Goal: Transaction & Acquisition: Download file/media

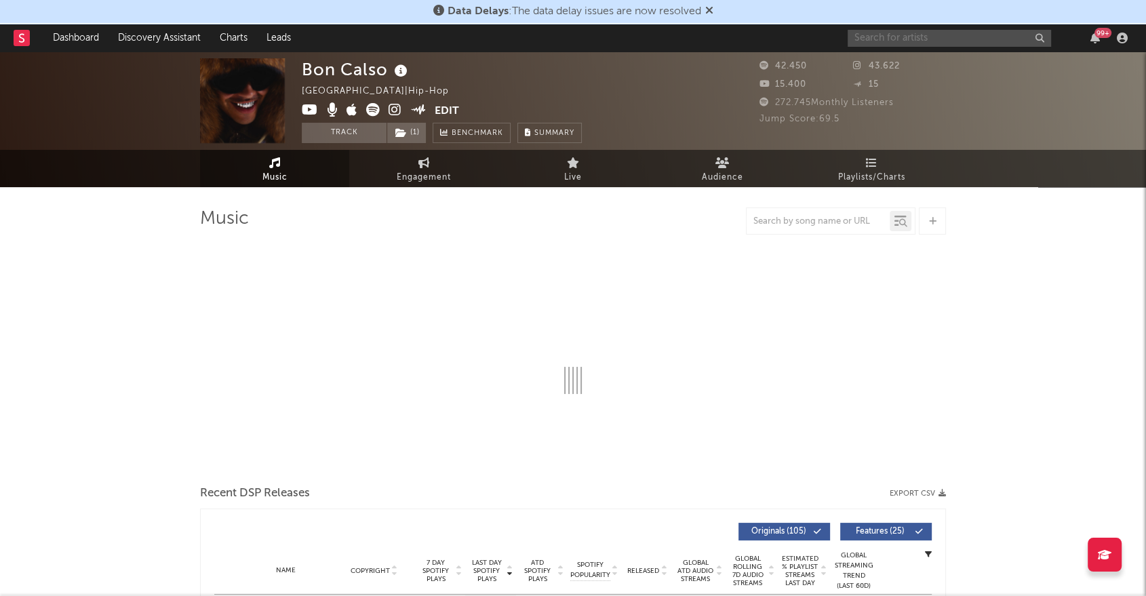
click at [913, 39] on input "text" at bounding box center [948, 38] width 203 height 17
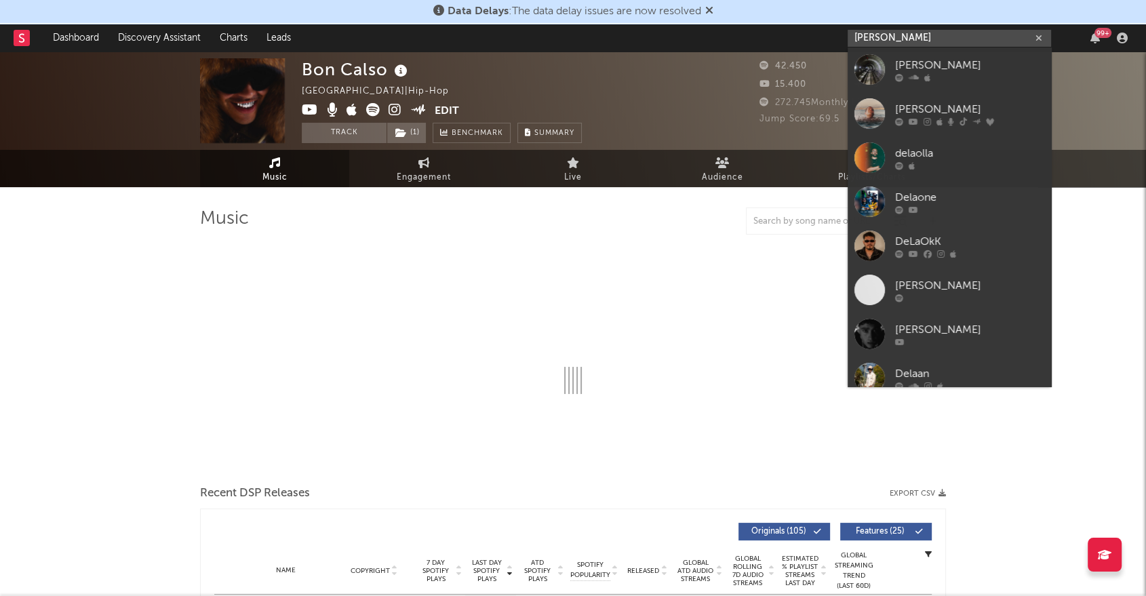
type input "[PERSON_NAME]"
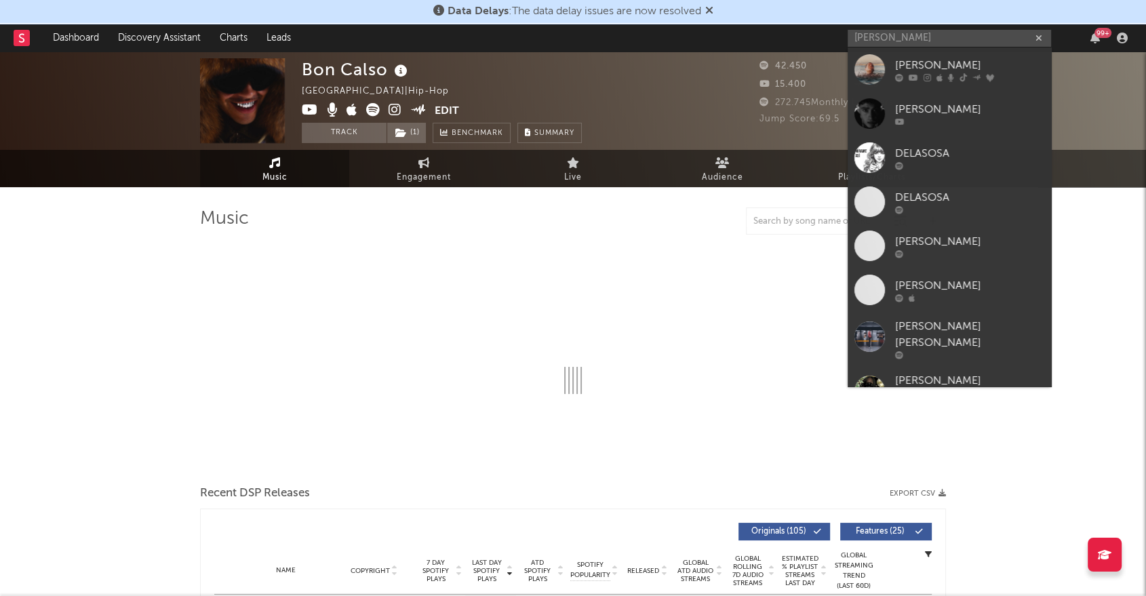
click at [973, 113] on div "[PERSON_NAME]" at bounding box center [969, 109] width 149 height 16
click at [973, 113] on div "Bon Calso [GEOGRAPHIC_DATA] | Hip-Hop Edit Track ( 1 ) Benchmark Summary 42.450…" at bounding box center [573, 101] width 1146 height 98
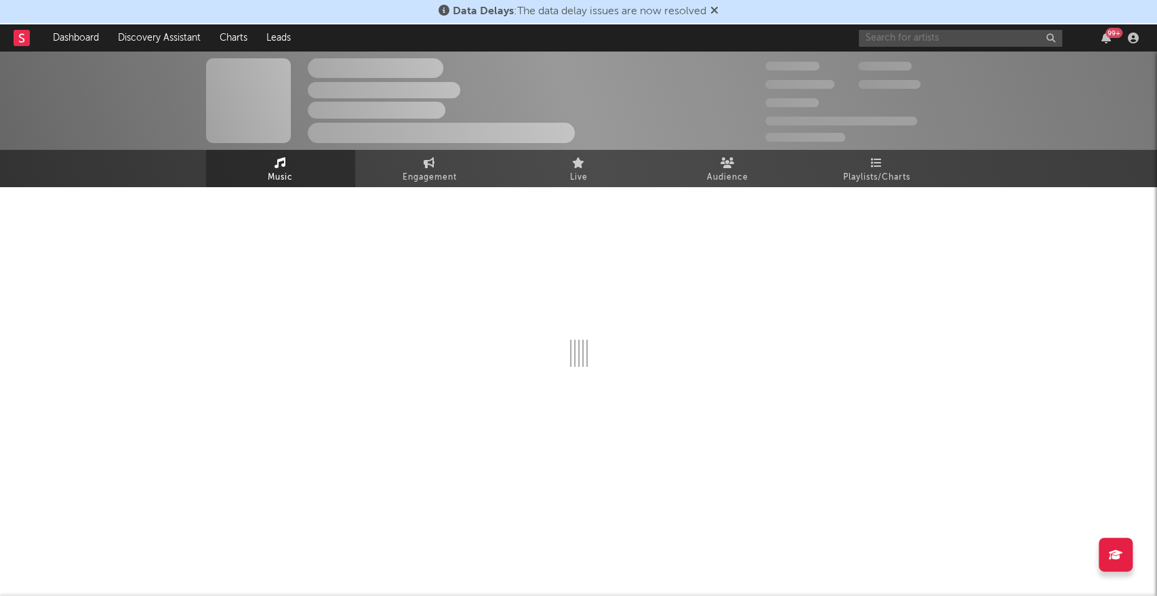
drag, startPoint x: 965, startPoint y: 43, endPoint x: 962, endPoint y: 33, distance: 10.7
click at [965, 45] on input "text" at bounding box center [960, 38] width 203 height 17
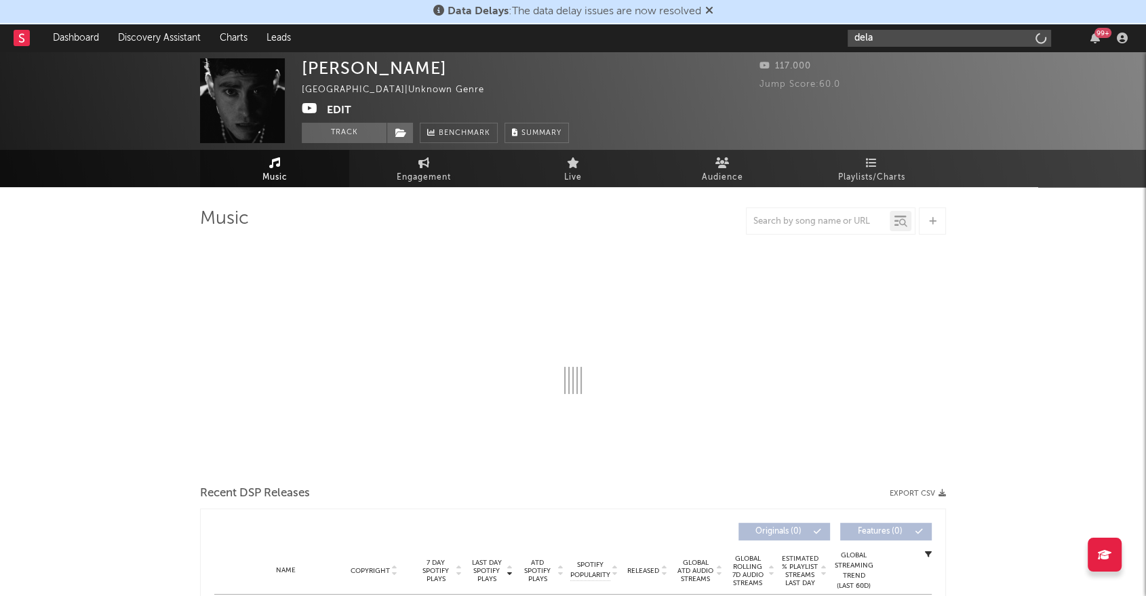
type input "[PERSON_NAME]"
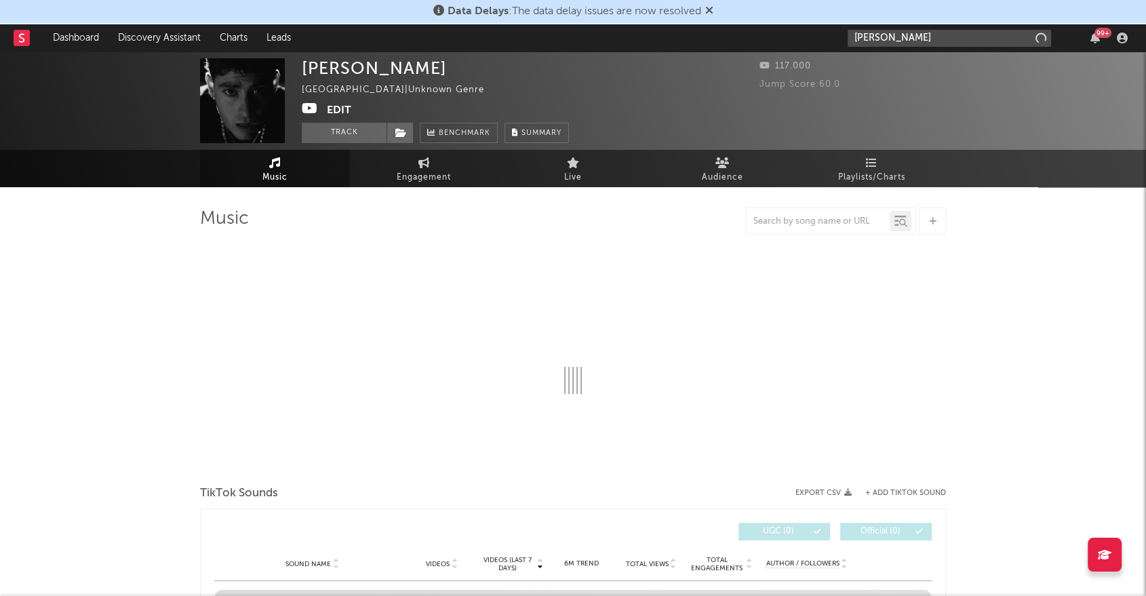
select select "1w"
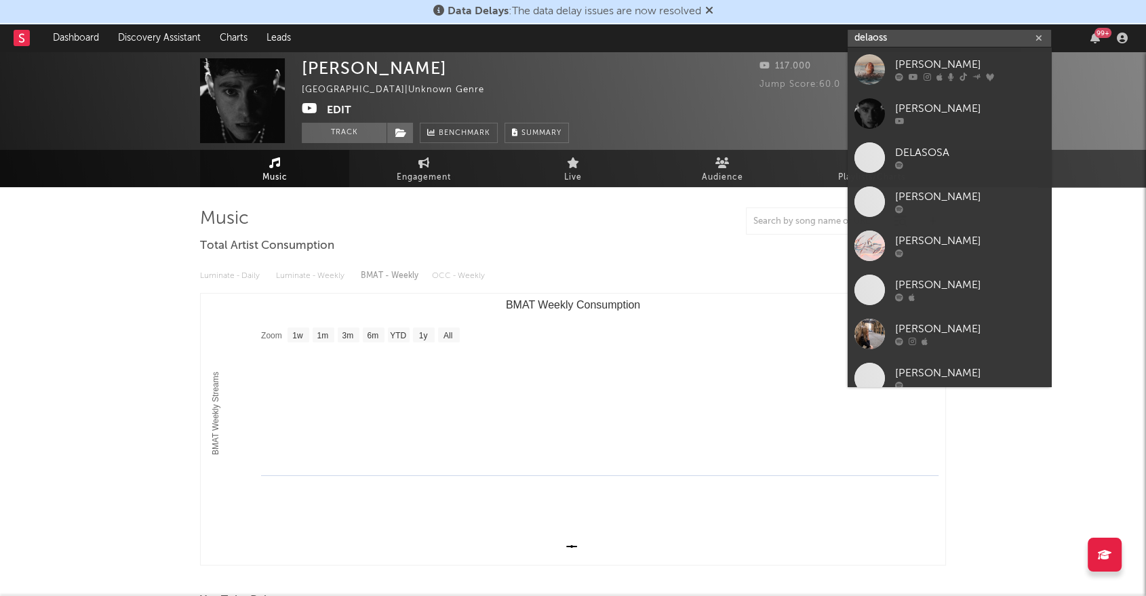
type input "delaoss"
click at [919, 62] on div "[PERSON_NAME]" at bounding box center [969, 65] width 149 height 16
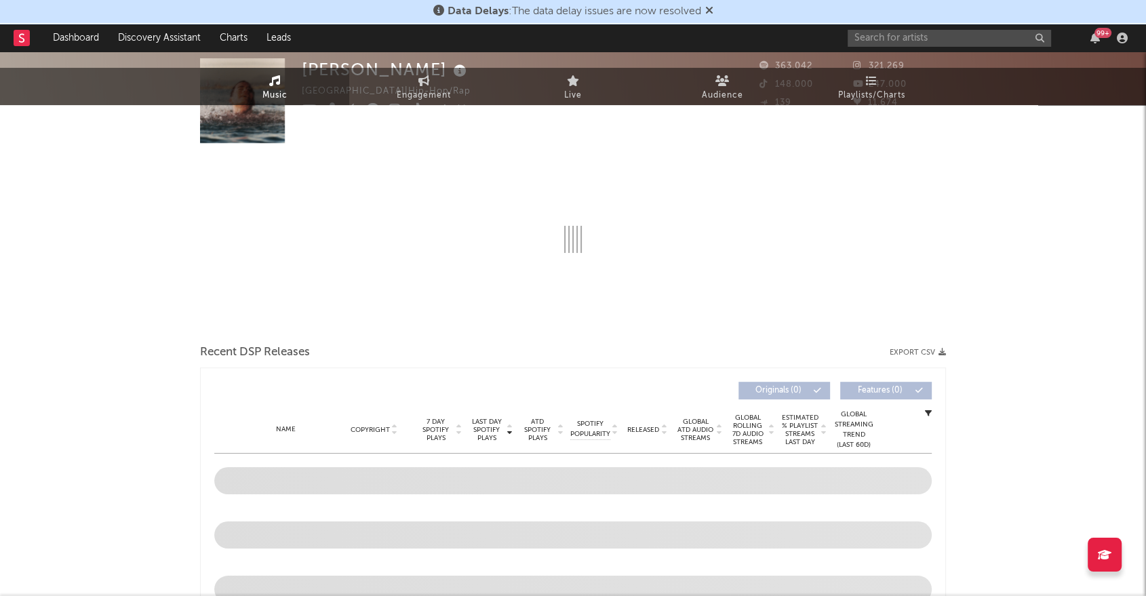
select select "6m"
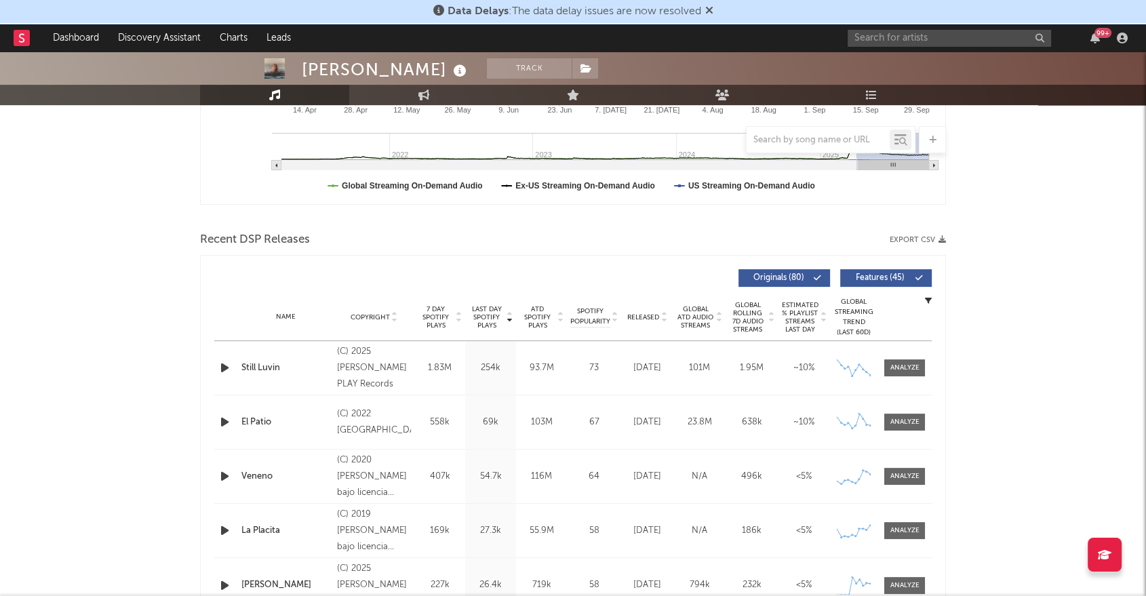
scroll to position [376, 0]
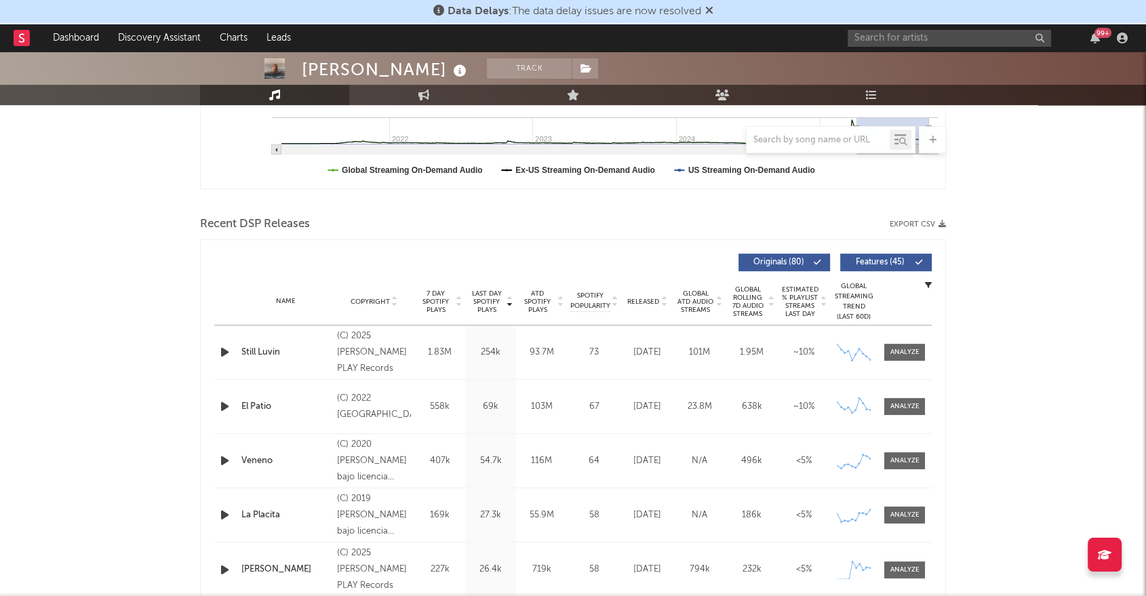
click at [942, 224] on icon "button" at bounding box center [941, 223] width 7 height 7
